Goal: Find specific page/section: Find specific page/section

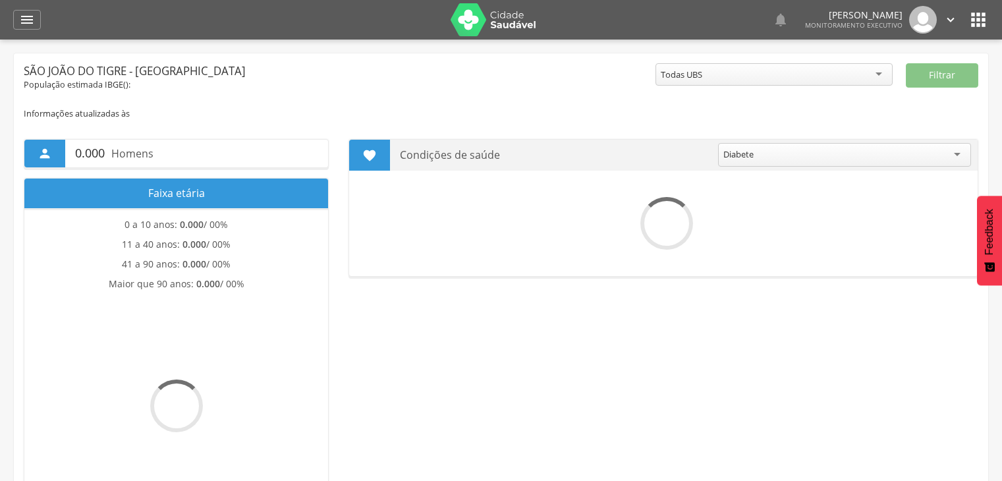
click at [21, 16] on icon "" at bounding box center [27, 20] width 16 height 16
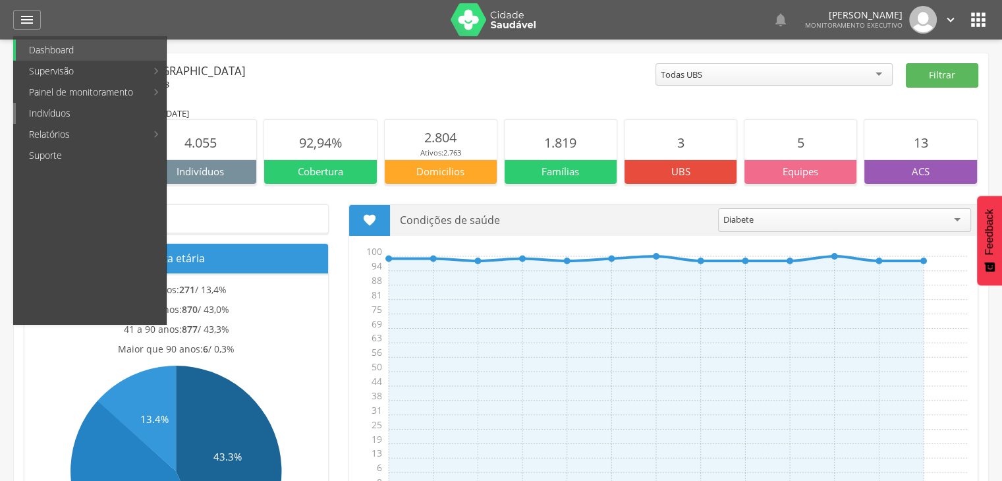
click at [116, 113] on link "Indivíduos" at bounding box center [91, 113] width 150 height 21
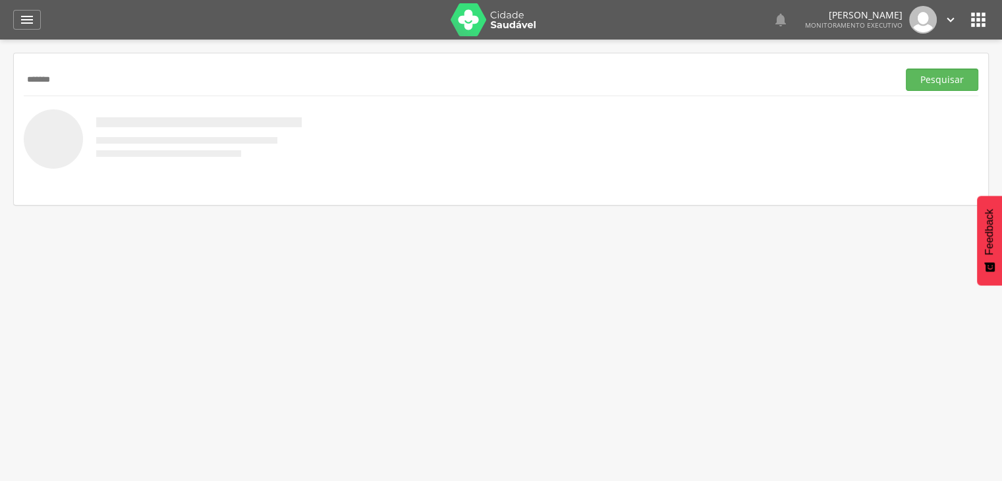
type input "*******"
click at [906, 69] on button "Pesquisar" at bounding box center [942, 80] width 73 height 22
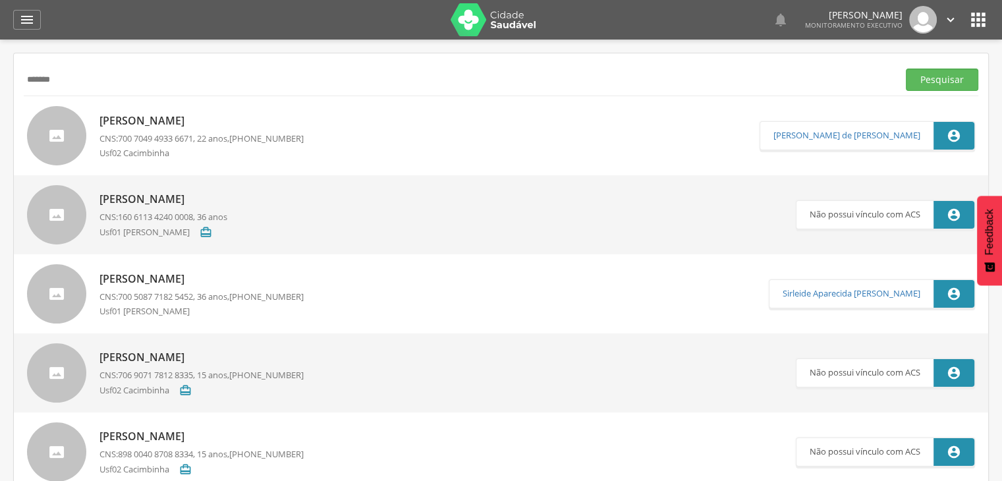
click at [227, 197] on p "[PERSON_NAME]" at bounding box center [164, 199] width 128 height 15
type input "**********"
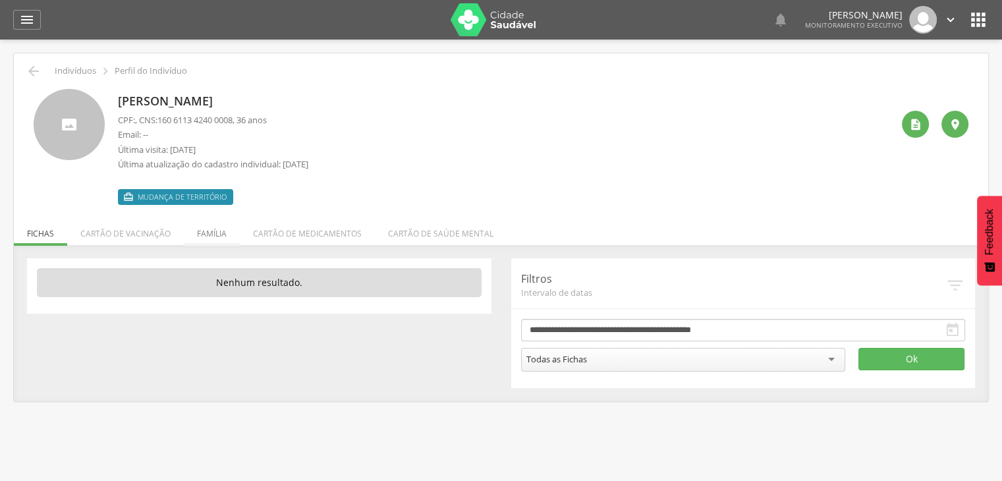
click at [206, 237] on li "Família" at bounding box center [212, 230] width 56 height 31
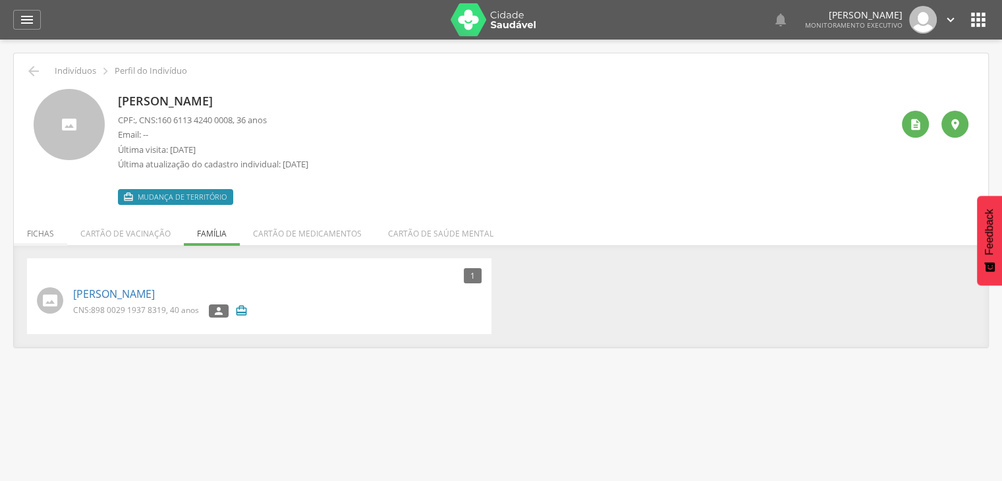
click at [38, 232] on li "Fichas" at bounding box center [40, 230] width 53 height 31
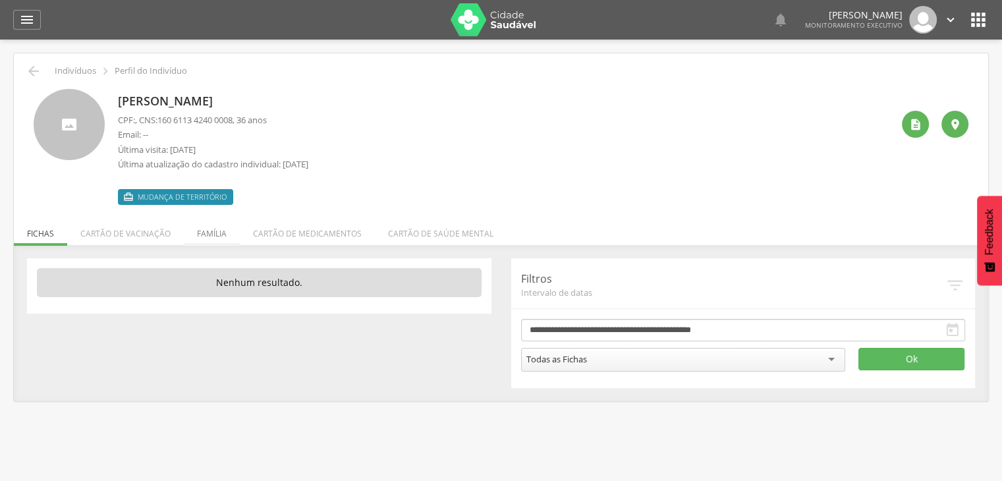
click at [209, 233] on li "Família" at bounding box center [212, 230] width 56 height 31
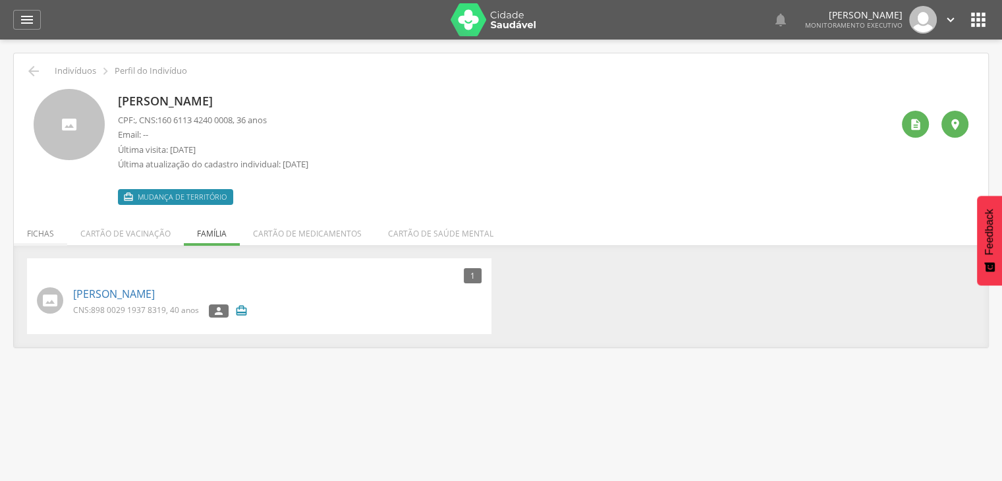
click at [44, 236] on li "Fichas" at bounding box center [40, 230] width 53 height 31
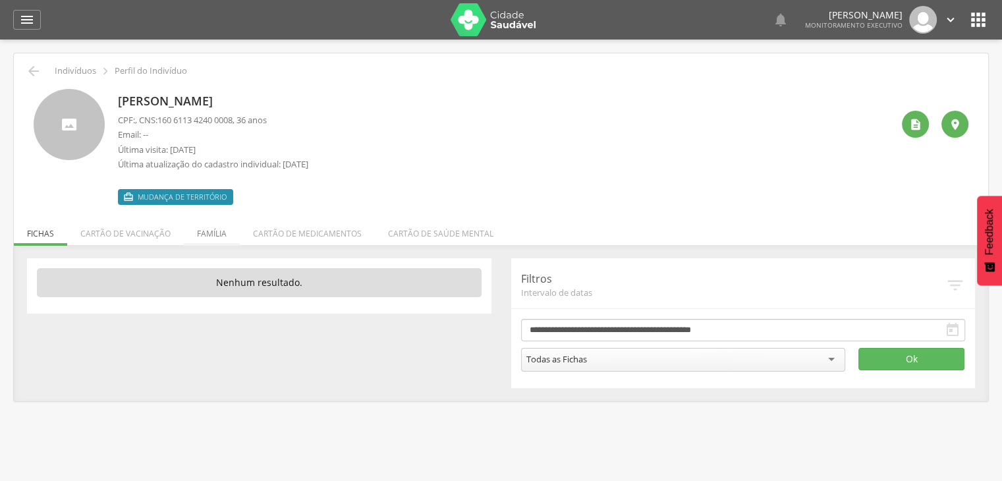
click at [198, 233] on li "Família" at bounding box center [212, 230] width 56 height 31
